Goal: Task Accomplishment & Management: Use online tool/utility

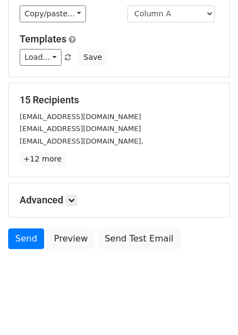
scroll to position [88, 0]
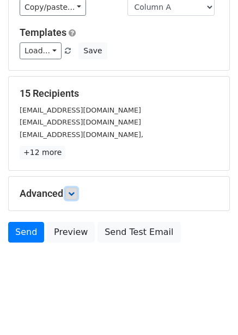
click at [73, 197] on link at bounding box center [71, 194] width 12 height 12
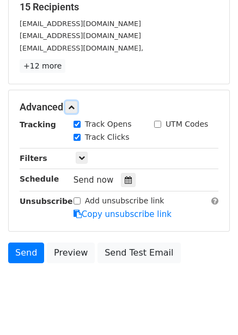
scroll to position [180, 0]
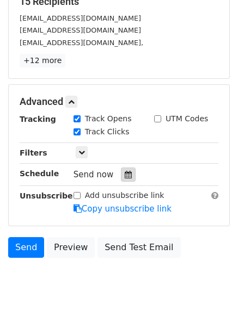
click at [125, 177] on icon at bounding box center [128, 175] width 7 height 8
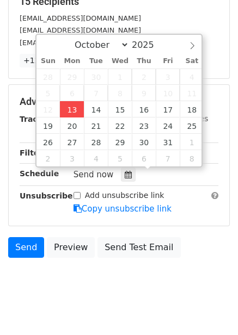
type input "2025-10-13 14:28"
type input "02"
type input "28"
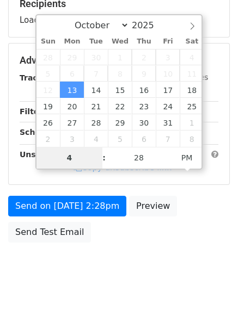
scroll to position [177, 0]
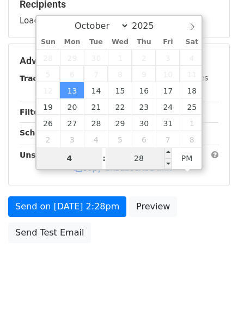
type input "4"
type input "2025-10-13 16:28"
type input "04"
click at [142, 156] on input "28" at bounding box center [139, 158] width 66 height 22
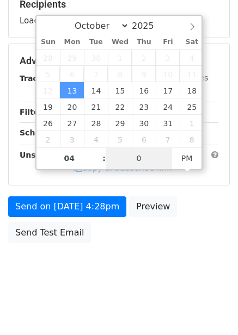
type input "0"
type input "2025-10-13 16:00"
type input "00"
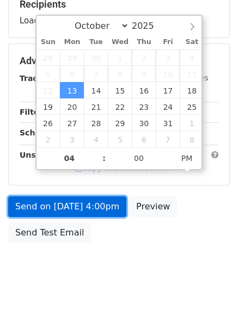
click at [106, 207] on link "Send on Oct 13 at 4:00pm" at bounding box center [67, 206] width 118 height 21
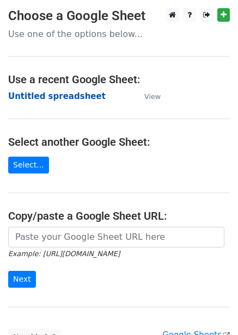
click at [60, 94] on strong "Untitled spreadsheet" at bounding box center [56, 96] width 97 height 10
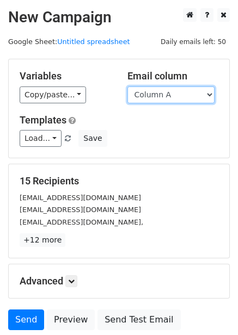
drag, startPoint x: 186, startPoint y: 92, endPoint x: 182, endPoint y: 98, distance: 6.8
click at [186, 92] on select "Column A Column B Column C Column D Column E Column F" at bounding box center [170, 94] width 87 height 17
click at [127, 86] on select "Column A Column B Column C Column D Column E Column F" at bounding box center [170, 94] width 87 height 17
click at [175, 89] on select "Column A Column B Column C Column D Column E Column F" at bounding box center [170, 94] width 87 height 17
select select "Column B"
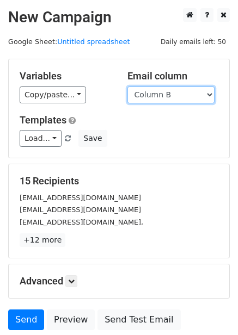
click at [127, 86] on select "Column A Column B Column C Column D Column E Column F" at bounding box center [170, 94] width 87 height 17
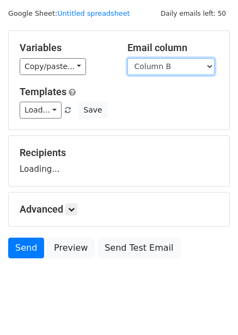
scroll to position [44, 0]
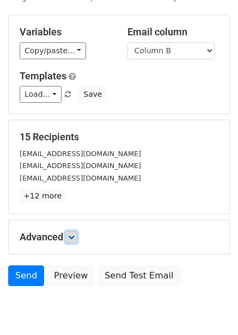
click at [75, 234] on icon at bounding box center [71, 237] width 7 height 7
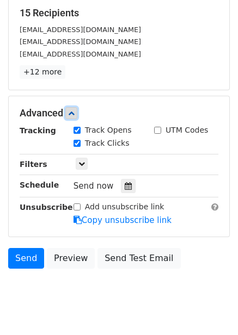
scroll to position [169, 0]
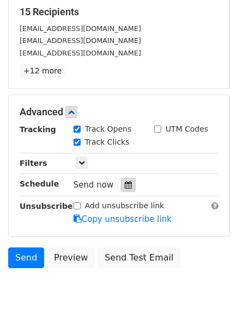
click at [126, 182] on icon at bounding box center [128, 185] width 7 height 8
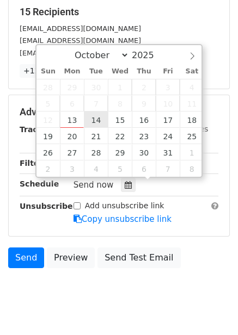
type input "2025-10-14 12:00"
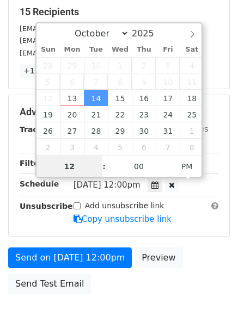
scroll to position [1, 0]
type input "5"
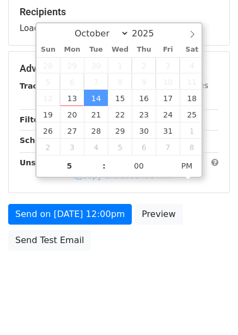
type input "2025-10-14 17:00"
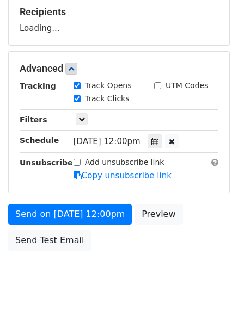
click at [189, 248] on div "Send on Oct 14 at 12:00pm Preview Send Test Email" at bounding box center [119, 230] width 238 height 52
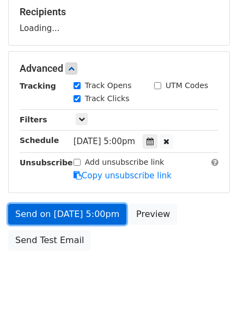
click at [106, 220] on link "Send on Oct 14 at 5:00pm" at bounding box center [67, 214] width 118 height 21
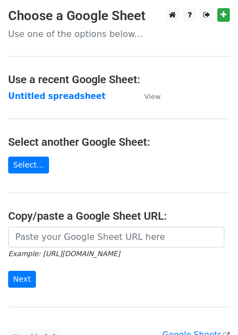
click at [54, 95] on strong "Untitled spreadsheet" at bounding box center [56, 96] width 97 height 10
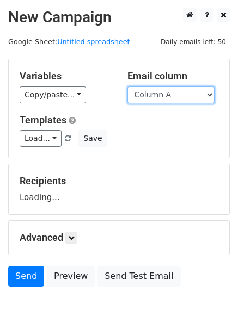
click at [166, 91] on select "Column A Column B Column C Column D Column E Column F" at bounding box center [170, 94] width 87 height 17
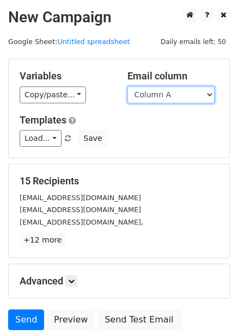
drag, startPoint x: 166, startPoint y: 94, endPoint x: 166, endPoint y: 100, distance: 6.0
click at [166, 94] on select "Column A Column B Column C Column D Column E Column F" at bounding box center [170, 94] width 87 height 17
select select "Column C"
click at [127, 86] on select "Column A Column B Column C Column D Column E Column F" at bounding box center [170, 94] width 87 height 17
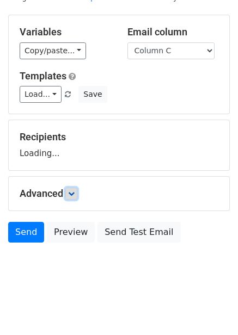
click at [71, 193] on icon at bounding box center [71, 193] width 7 height 7
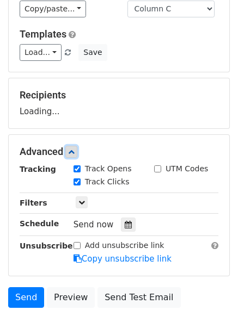
scroll to position [148, 0]
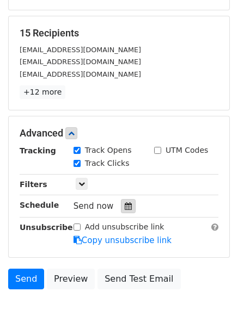
click at [121, 211] on div at bounding box center [128, 206] width 15 height 14
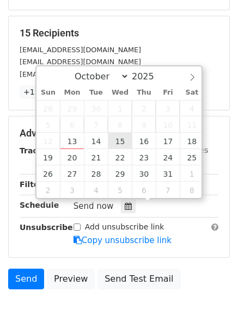
type input "2025-10-15 12:00"
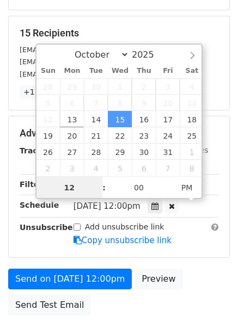
scroll to position [1, 0]
type input "6"
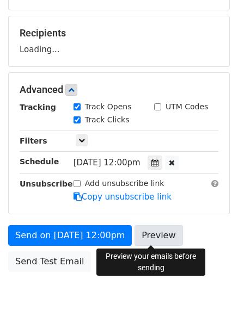
type input "2025-10-15 18:00"
click at [141, 242] on link "Preview" at bounding box center [158, 235] width 48 height 21
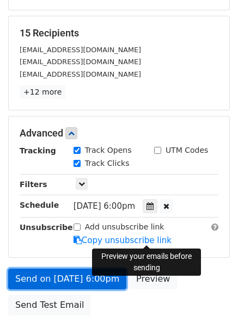
click at [75, 281] on link "Send on Oct 15 at 6:00pm" at bounding box center [67, 279] width 118 height 21
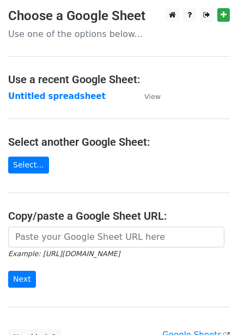
click at [58, 94] on strong "Untitled spreadsheet" at bounding box center [56, 96] width 97 height 10
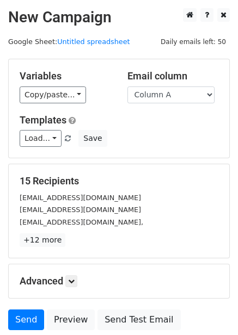
click at [170, 80] on h5 "Email column" at bounding box center [172, 76] width 91 height 12
click at [170, 96] on select "Column A Column B Column C Column D Column E Column F" at bounding box center [170, 94] width 87 height 17
select select "Column D"
click at [127, 86] on select "Column A Column B Column C Column D Column E Column F" at bounding box center [170, 94] width 87 height 17
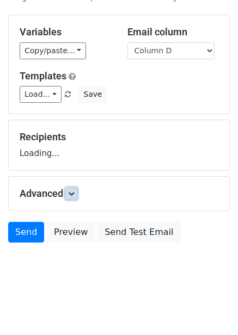
click at [75, 195] on icon at bounding box center [71, 193] width 7 height 7
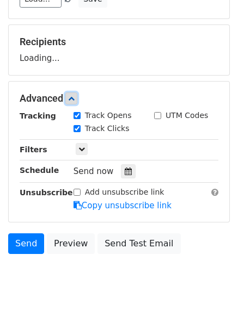
scroll to position [140, 0]
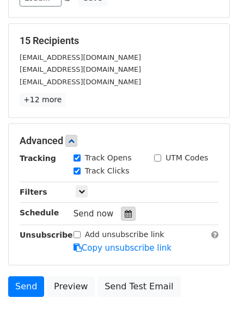
click at [125, 214] on icon at bounding box center [128, 214] width 7 height 8
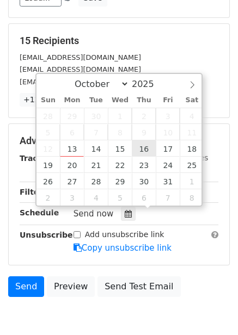
type input "2025-10-16 12:00"
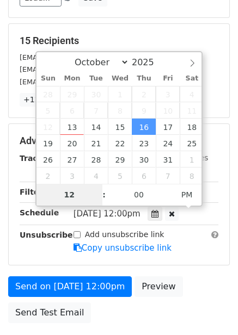
type input "7"
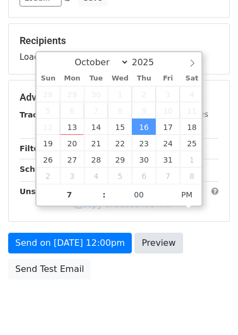
type input "2025-10-16 19:00"
click at [169, 254] on div "Send on Oct 16 at 12:00pm Preview Send Test Email" at bounding box center [119, 259] width 238 height 52
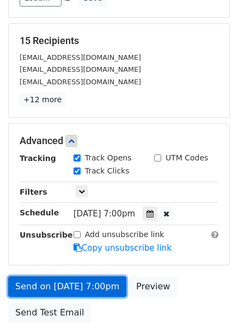
click at [98, 282] on link "Send on Oct 16 at 7:00pm" at bounding box center [67, 286] width 118 height 21
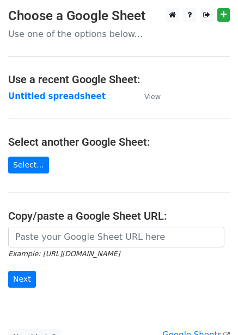
click at [61, 98] on strong "Untitled spreadsheet" at bounding box center [56, 96] width 97 height 10
click at [82, 97] on strong "Untitled spreadsheet" at bounding box center [56, 96] width 97 height 10
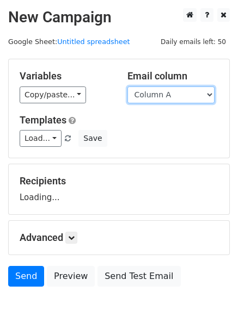
click at [156, 96] on select "Column A Column B Column C Column D Column E Column F" at bounding box center [170, 94] width 87 height 17
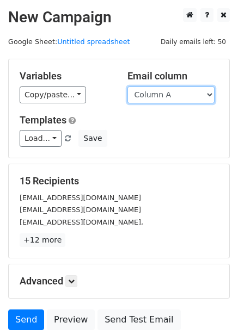
click at [169, 93] on select "Column A Column B Column C Column D Column E Column F" at bounding box center [170, 94] width 87 height 17
select select "Column E"
click at [127, 86] on select "Column A Column B Column C Column D Column E Column F" at bounding box center [170, 94] width 87 height 17
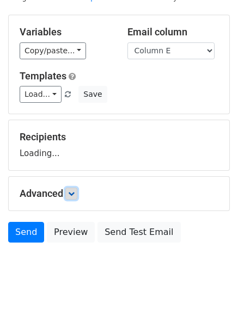
click at [73, 198] on link at bounding box center [71, 194] width 12 height 12
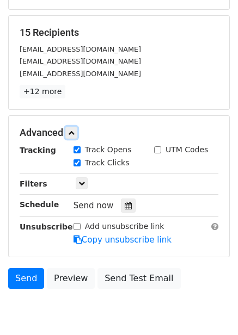
scroll to position [149, 0]
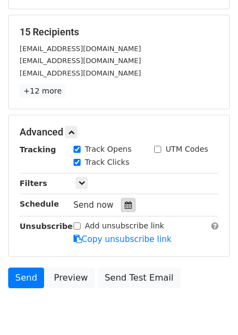
click at [125, 208] on icon at bounding box center [128, 205] width 7 height 8
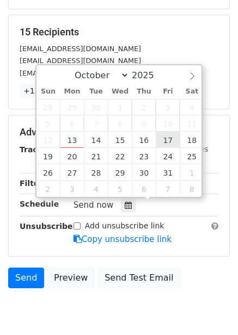
type input "2025-10-17 12:00"
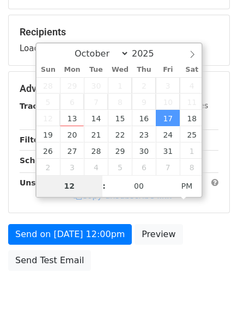
type input "8"
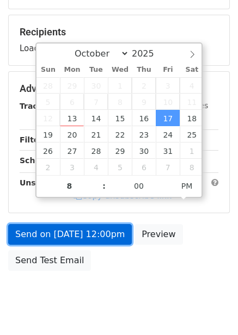
type input "2025-10-17 20:00"
click at [91, 229] on form "Variables Copy/paste... {{Column A}} {{Column B}} {{Column C}} {{Column D}} {{C…" at bounding box center [118, 93] width 221 height 367
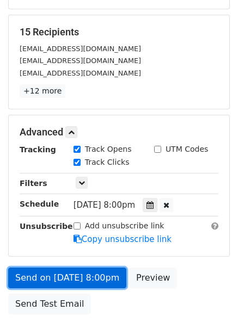
click at [100, 279] on link "Send on Oct 17 at 8:00pm" at bounding box center [67, 278] width 118 height 21
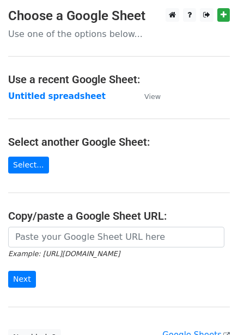
click at [79, 100] on strong "Untitled spreadsheet" at bounding box center [56, 96] width 97 height 10
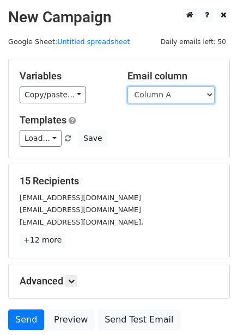
drag, startPoint x: 189, startPoint y: 95, endPoint x: 186, endPoint y: 101, distance: 7.6
click at [189, 95] on select "Column A Column B Column C Column D Column E Column F" at bounding box center [170, 94] width 87 height 17
select select "Column F"
click at [127, 86] on select "Column A Column B Column C Column D Column E Column F" at bounding box center [170, 94] width 87 height 17
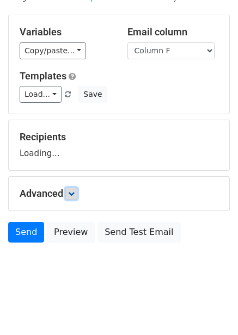
click at [69, 196] on link at bounding box center [71, 194] width 12 height 12
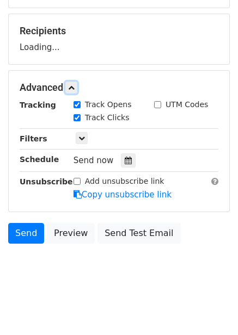
scroll to position [151, 0]
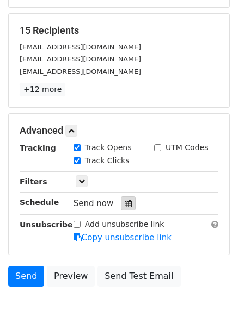
click at [121, 207] on div at bounding box center [128, 203] width 15 height 14
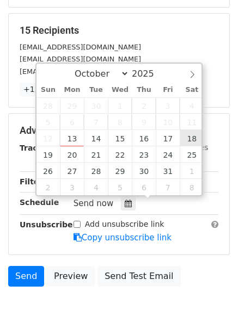
type input "[DATE] 12:00"
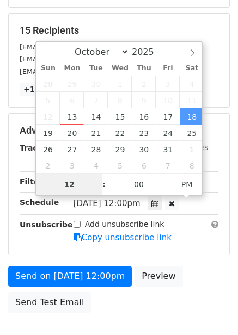
type input "9"
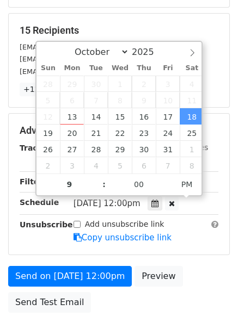
type input "[DATE] 21:00"
click at [206, 279] on div "Send on [DATE] 12:00pm Preview Send Test Email" at bounding box center [119, 292] width 238 height 52
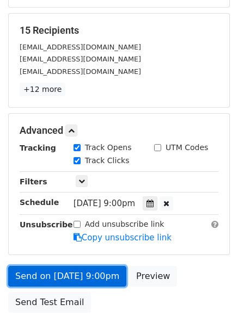
click at [108, 273] on link "Send on [DATE] 9:00pm" at bounding box center [67, 276] width 118 height 21
click at [71, 281] on link "Send on [DATE] 9:00pm" at bounding box center [67, 276] width 118 height 21
